Goal: Information Seeking & Learning: Learn about a topic

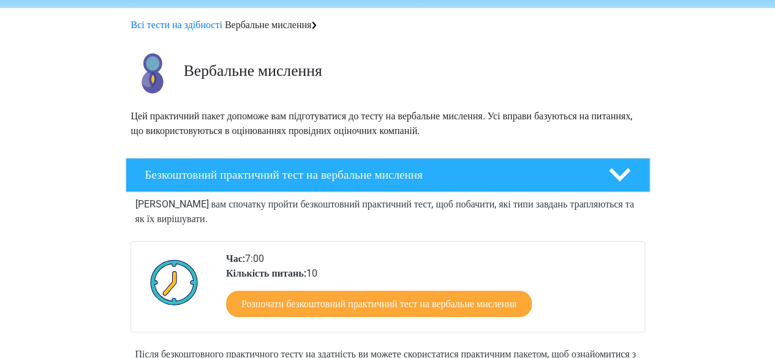
scroll to position [61, 0]
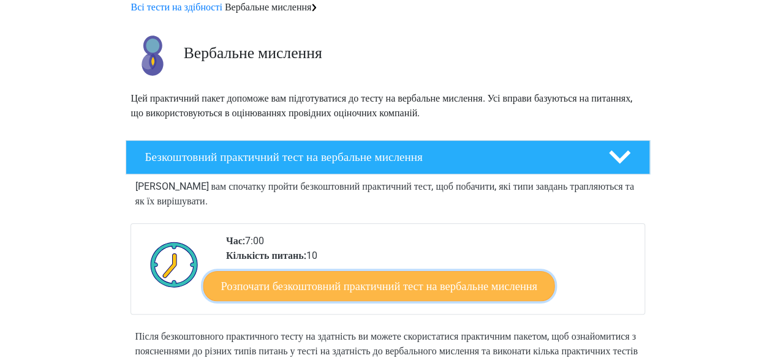
click at [488, 287] on font "Розпочати безкоштовний практичний тест на вербальне мислення" at bounding box center [379, 285] width 316 height 13
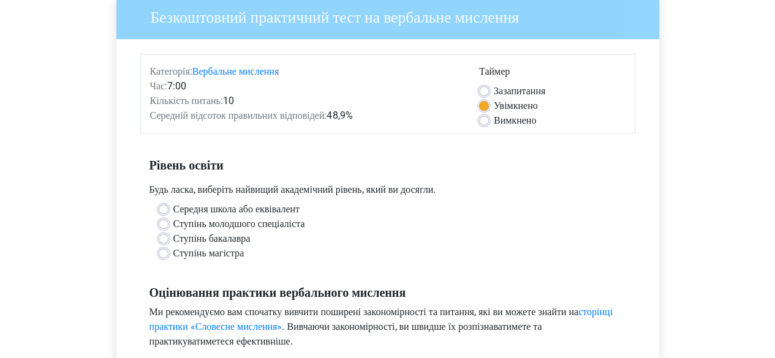
scroll to position [123, 0]
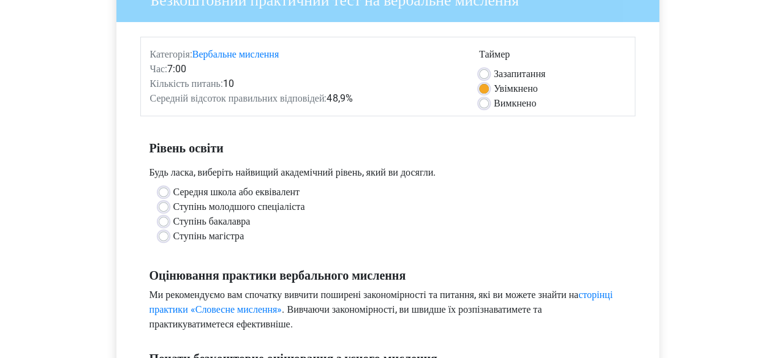
click at [173, 238] on label "Ступінь магістра" at bounding box center [208, 236] width 71 height 15
click at [162, 238] on input "Ступінь магістра" at bounding box center [164, 235] width 10 height 12
radio input "true"
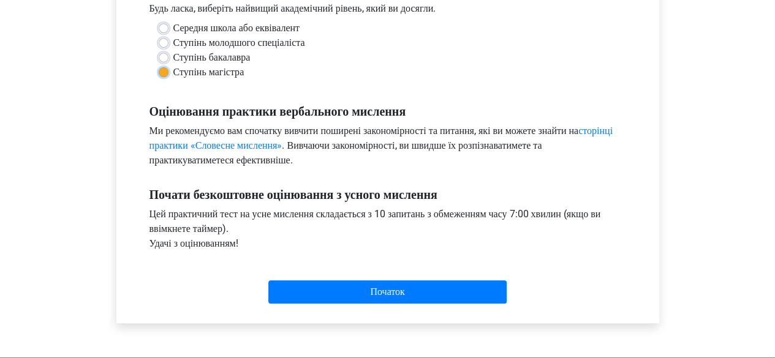
scroll to position [306, 0]
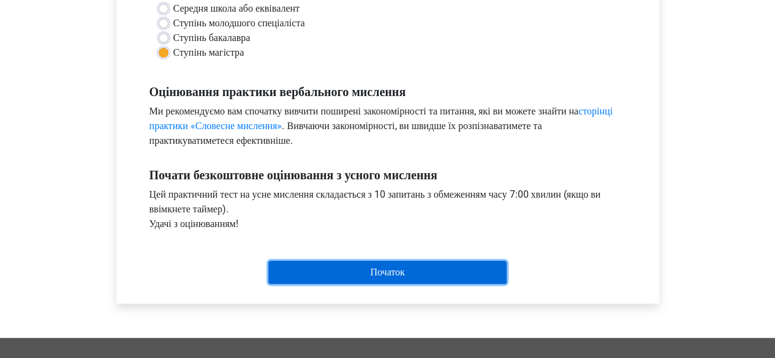
click at [444, 274] on input "Початок" at bounding box center [387, 272] width 238 height 23
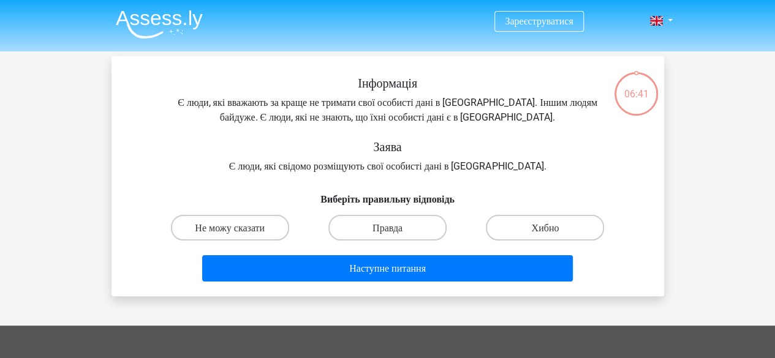
click at [546, 230] on input "Хибно" at bounding box center [549, 231] width 8 height 8
radio input "true"
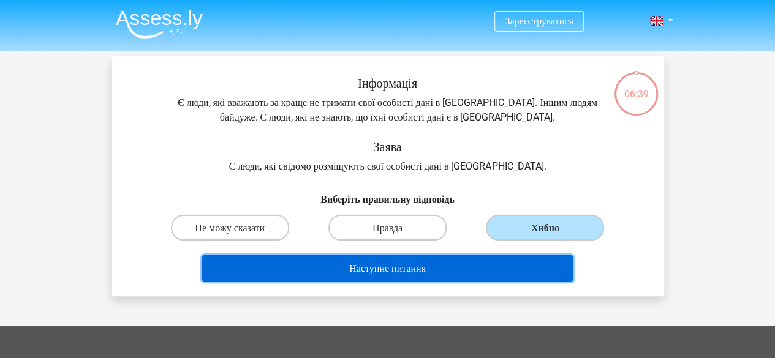
click at [479, 266] on button "Наступне питання" at bounding box center [387, 268] width 371 height 26
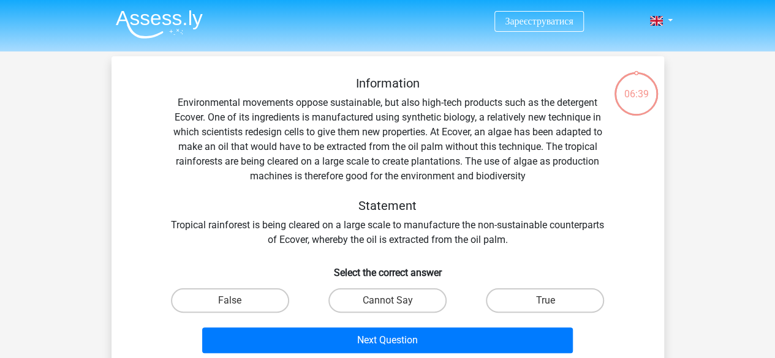
scroll to position [56, 0]
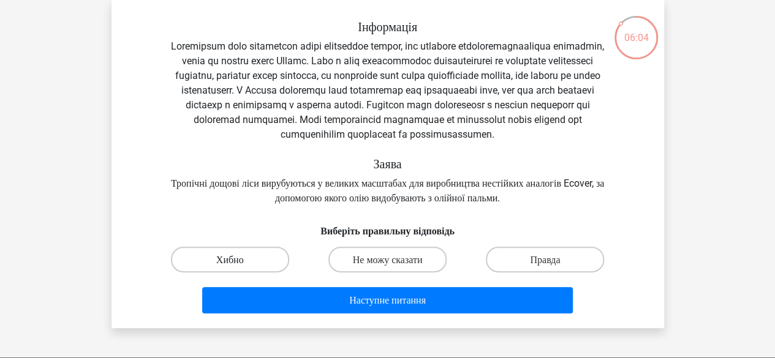
click at [229, 266] on font "Хибно" at bounding box center [230, 260] width 28 height 12
click at [230, 267] on input "Хибно" at bounding box center [234, 263] width 8 height 8
radio input "true"
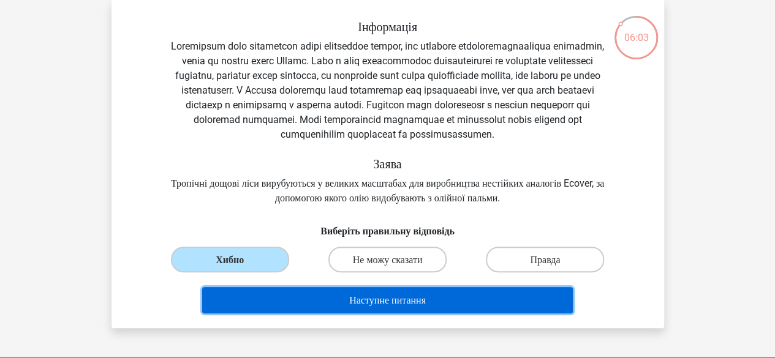
click at [394, 306] on font "Наступне питання" at bounding box center [387, 301] width 77 height 12
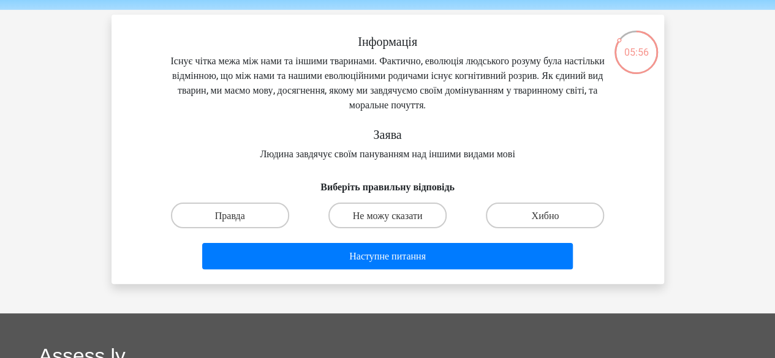
scroll to position [61, 0]
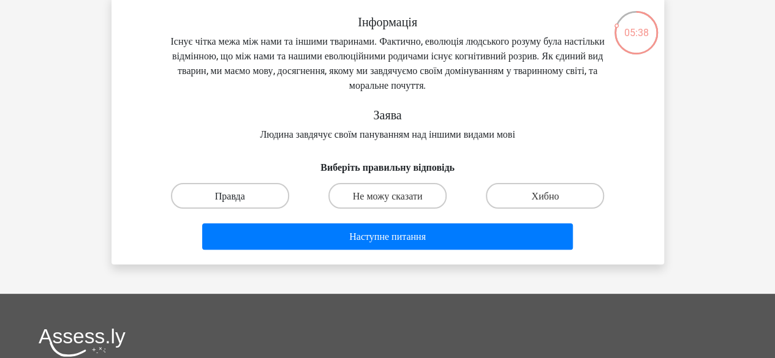
click at [249, 197] on label "Правда" at bounding box center [230, 195] width 118 height 25
click at [238, 197] on input "Правда" at bounding box center [234, 199] width 8 height 8
radio input "true"
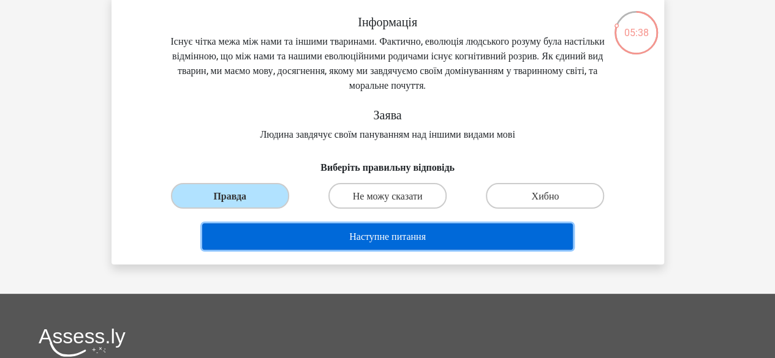
click at [396, 245] on button "Наступне питання" at bounding box center [387, 237] width 371 height 26
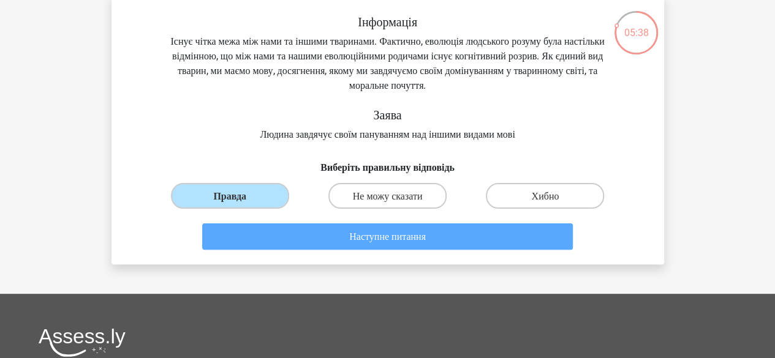
scroll to position [56, 0]
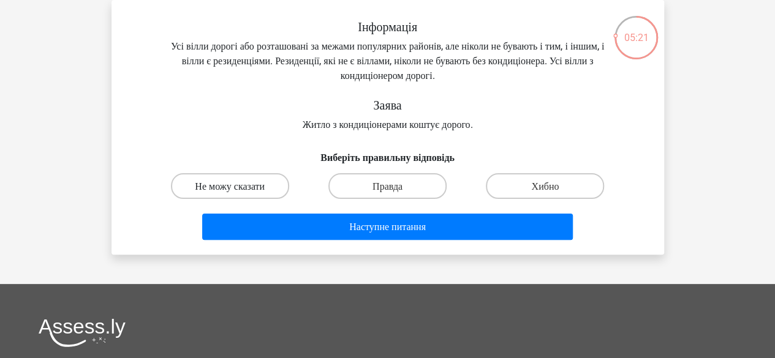
click at [252, 189] on font "Не можу сказати" at bounding box center [230, 187] width 70 height 12
click at [238, 189] on input "Не можу сказати" at bounding box center [234, 190] width 8 height 8
radio input "true"
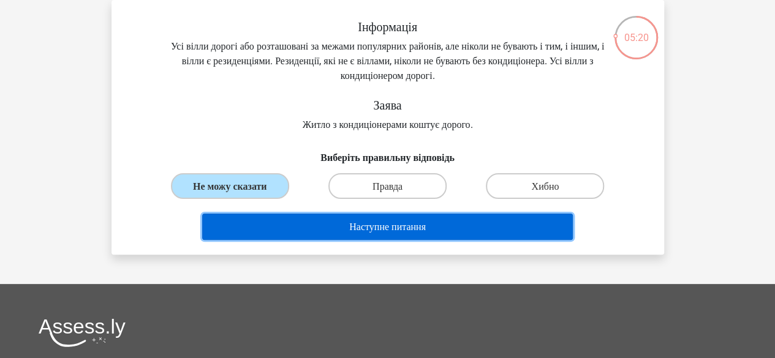
click at [426, 232] on font "Наступне питання" at bounding box center [387, 227] width 77 height 12
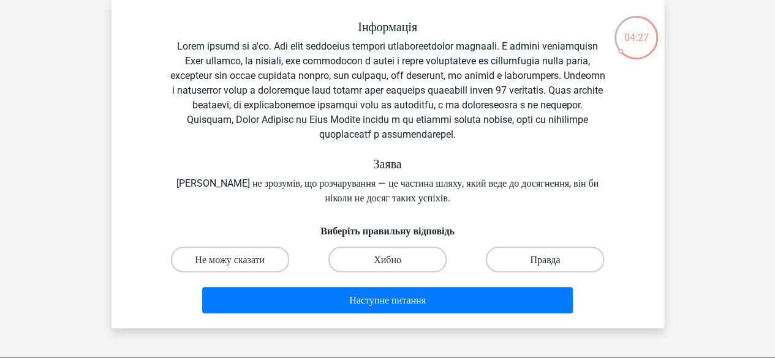
click at [515, 258] on label "Правда" at bounding box center [545, 259] width 118 height 25
click at [545, 259] on input "Правда" at bounding box center [549, 263] width 8 height 8
radio input "true"
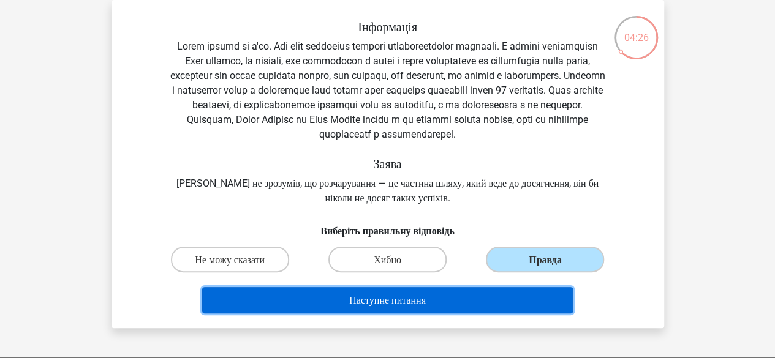
click at [489, 297] on button "Наступне питання" at bounding box center [387, 300] width 371 height 26
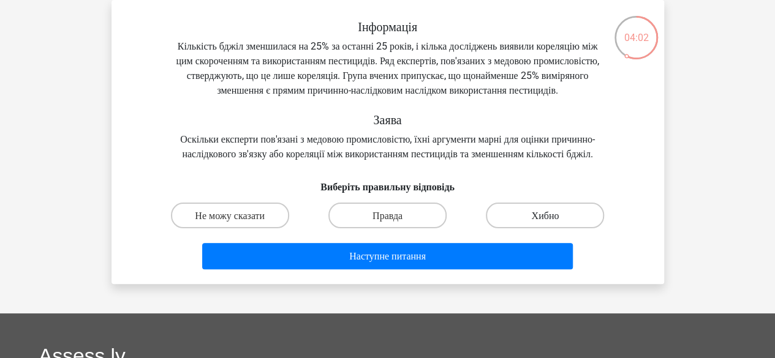
click at [559, 221] on font "Хибно" at bounding box center [545, 215] width 28 height 12
click at [553, 223] on input "Хибно" at bounding box center [549, 219] width 8 height 8
radio input "true"
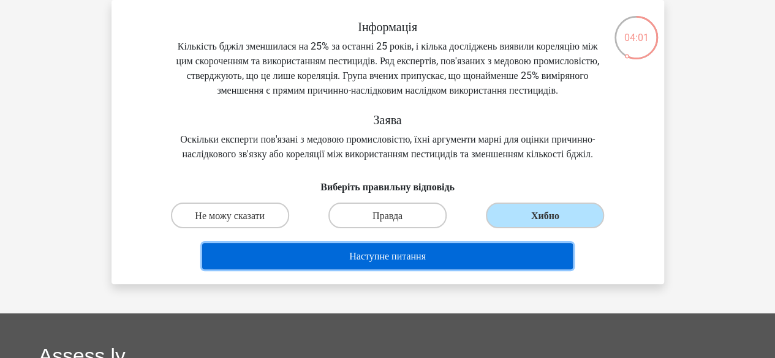
click at [506, 270] on button "Наступне питання" at bounding box center [387, 256] width 371 height 26
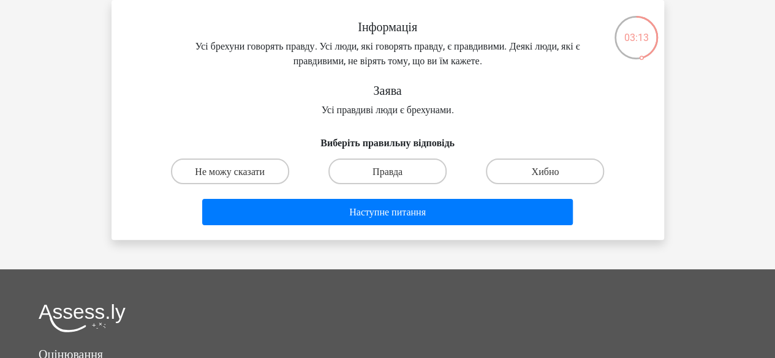
click at [548, 171] on input "Хибно" at bounding box center [549, 175] width 8 height 8
radio input "true"
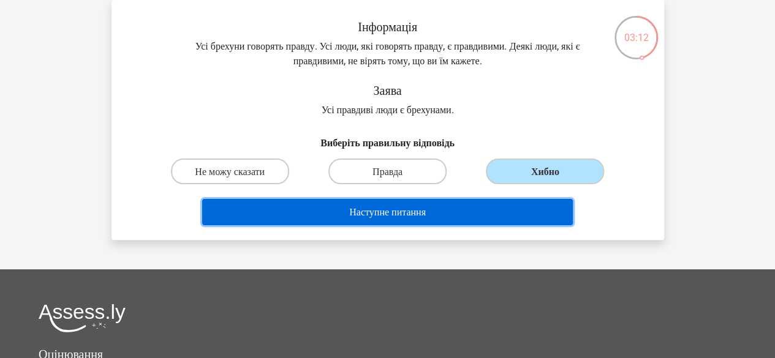
click at [442, 211] on button "Наступне питання" at bounding box center [387, 212] width 371 height 26
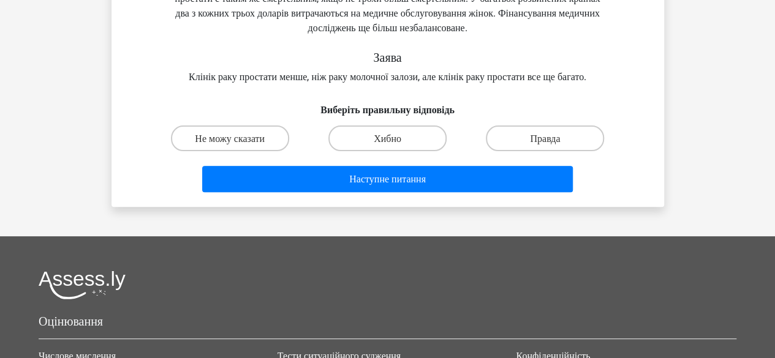
scroll to position [61, 0]
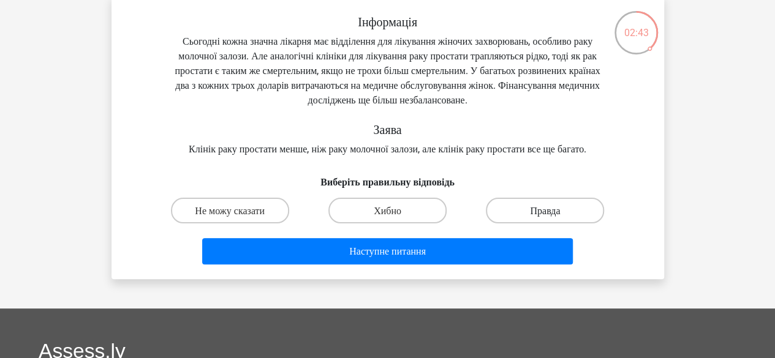
click at [576, 223] on label "Правда" at bounding box center [545, 210] width 118 height 25
click at [553, 218] on input "Правда" at bounding box center [549, 214] width 8 height 8
radio input "true"
click at [421, 270] on div "Наступне питання" at bounding box center [387, 253] width 473 height 31
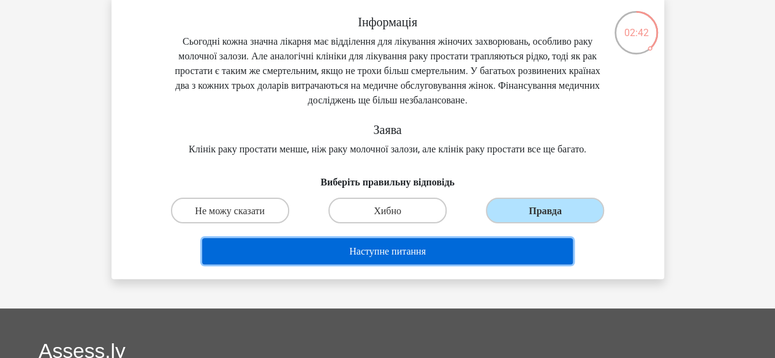
click at [428, 265] on button "Наступне питання" at bounding box center [387, 251] width 371 height 26
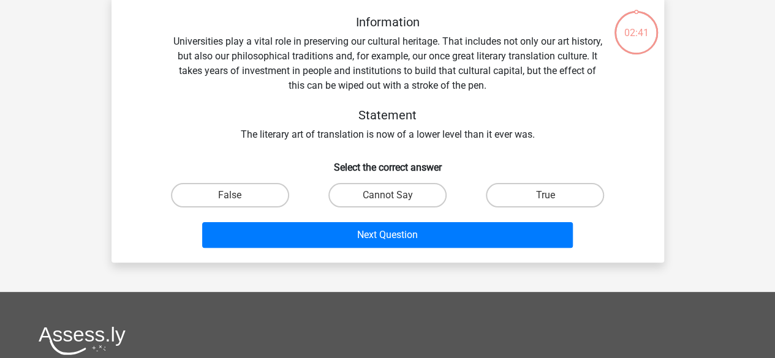
scroll to position [56, 0]
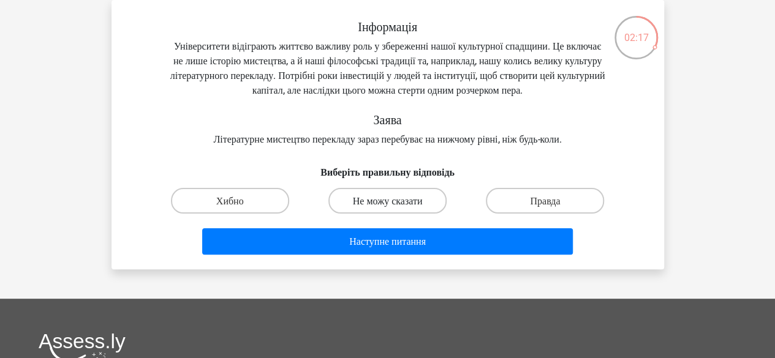
click at [371, 207] on font "Не можу сказати" at bounding box center [388, 201] width 70 height 12
click at [387, 208] on input "Не можу сказати" at bounding box center [391, 204] width 8 height 8
radio input "true"
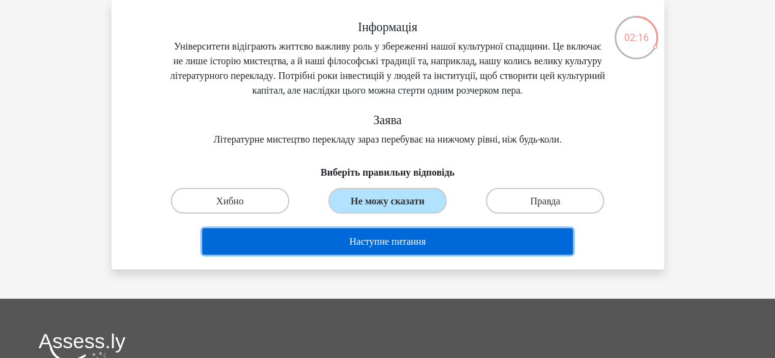
click at [387, 250] on button "Наступне питання" at bounding box center [387, 241] width 371 height 26
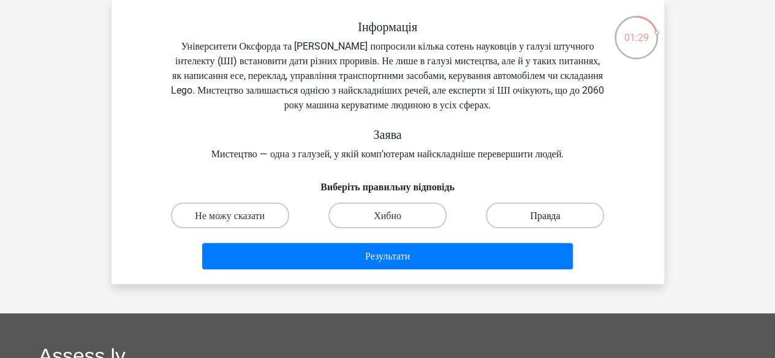
click at [573, 225] on label "Правда" at bounding box center [545, 215] width 118 height 25
click at [553, 223] on input "Правда" at bounding box center [549, 219] width 8 height 8
radio input "true"
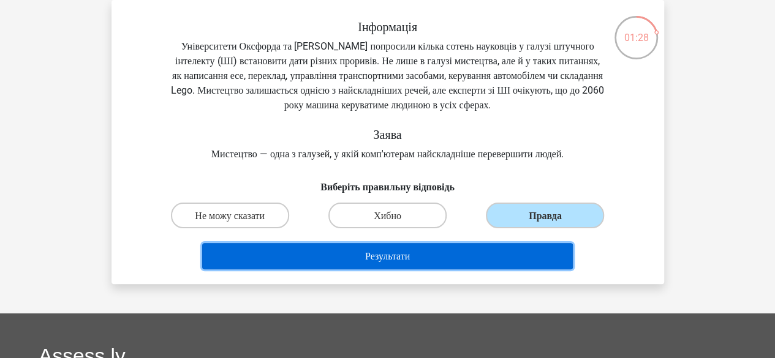
click at [511, 254] on button "Результати" at bounding box center [387, 256] width 371 height 26
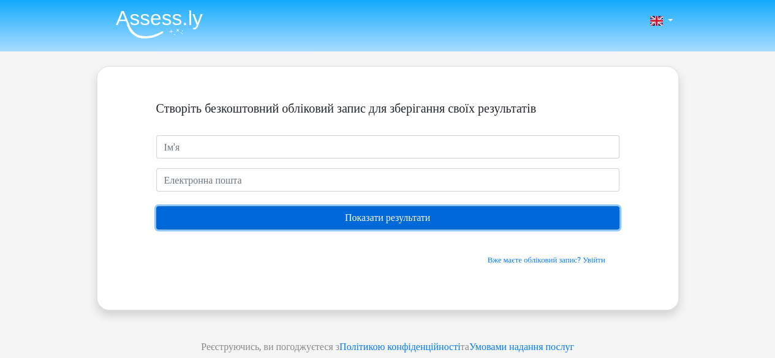
click at [451, 216] on input "Показати результати" at bounding box center [387, 217] width 463 height 23
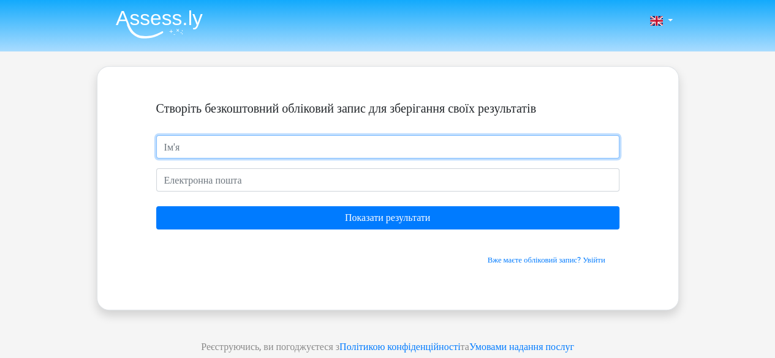
click at [206, 149] on input "text" at bounding box center [387, 146] width 463 height 23
type input "Ольга"
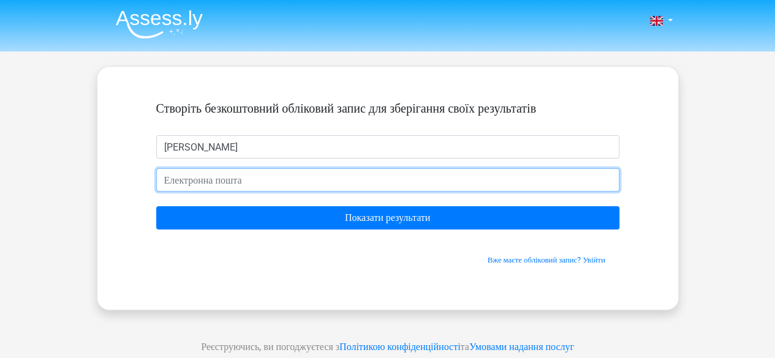
click at [223, 178] on input "email" at bounding box center [387, 179] width 463 height 23
type input "zhyzhik2012@gmail.com"
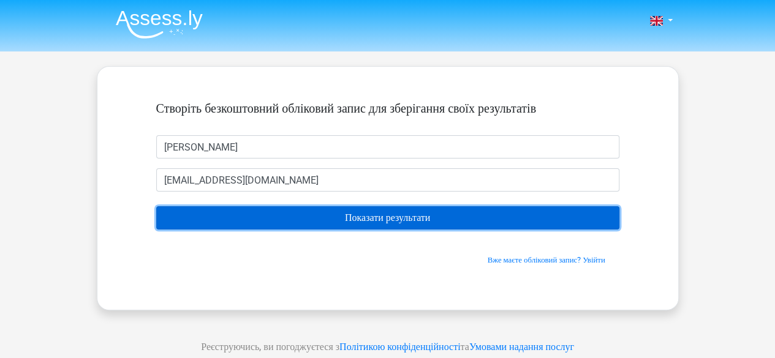
click at [368, 221] on input "Показати результати" at bounding box center [387, 217] width 463 height 23
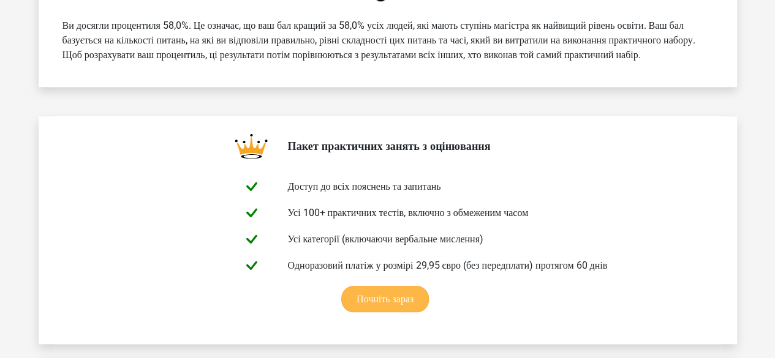
scroll to position [551, 0]
